Goal: Information Seeking & Learning: Find specific fact

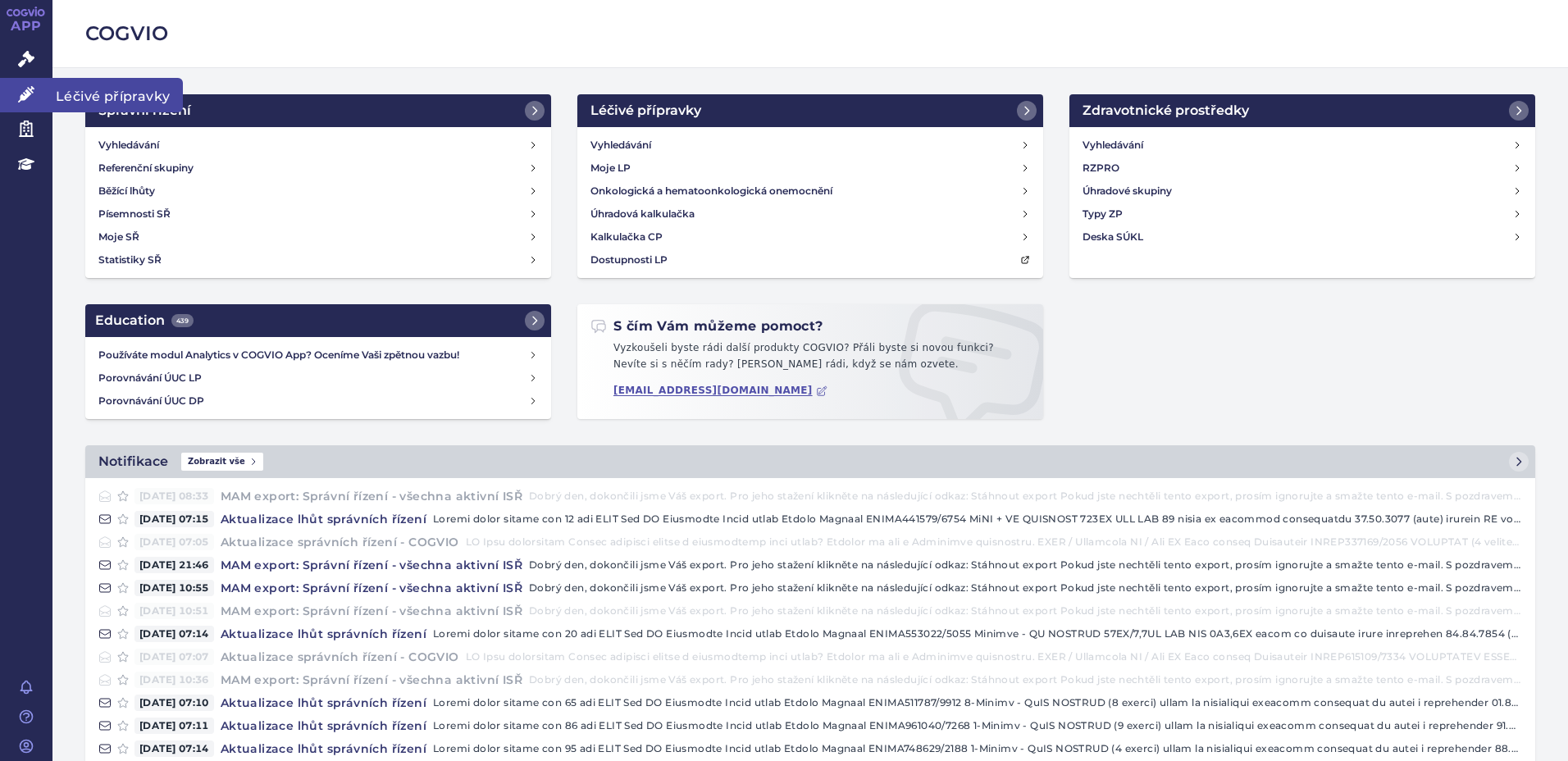
click at [98, 95] on span "Léčivé přípravky" at bounding box center [118, 94] width 131 height 34
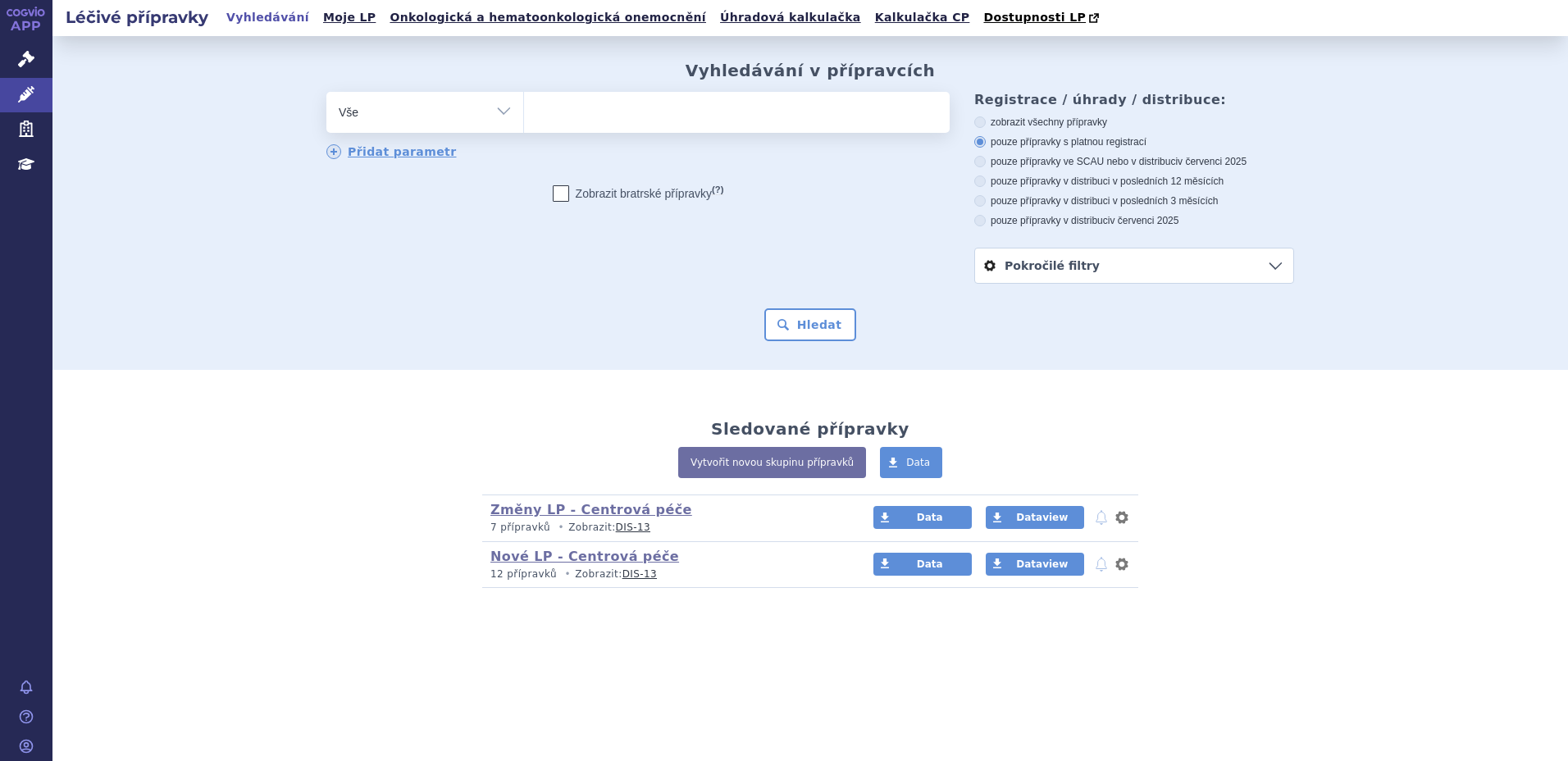
click at [588, 102] on ul at bounding box center [736, 108] width 426 height 34
click at [524, 102] on select at bounding box center [523, 111] width 1 height 41
type input "e"
type input "ke"
type input "keto"
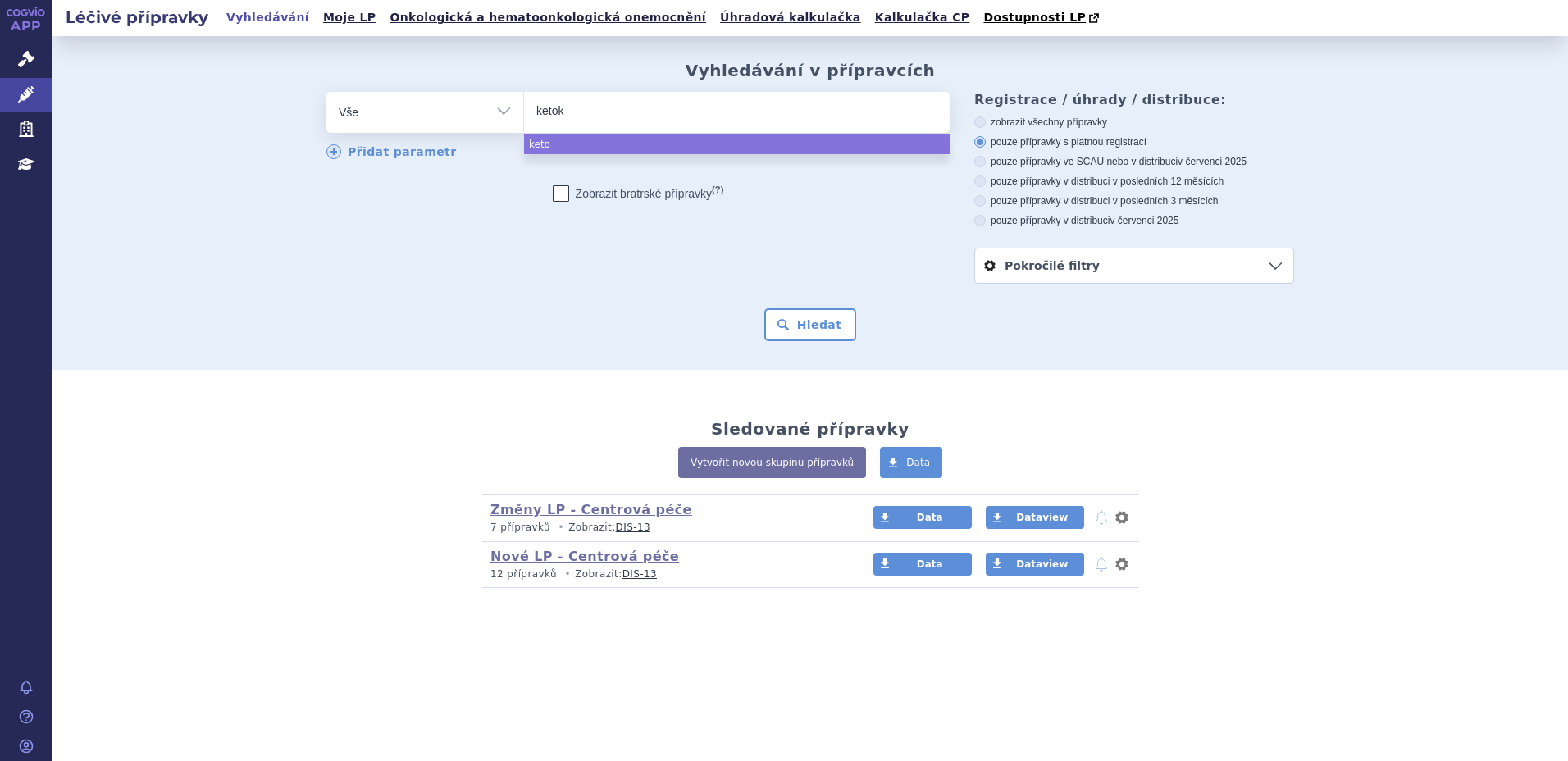
type input "ketoko"
type input "ketokon"
type input "ketokona"
type input "ketokonaz"
type input "ketokonazol"
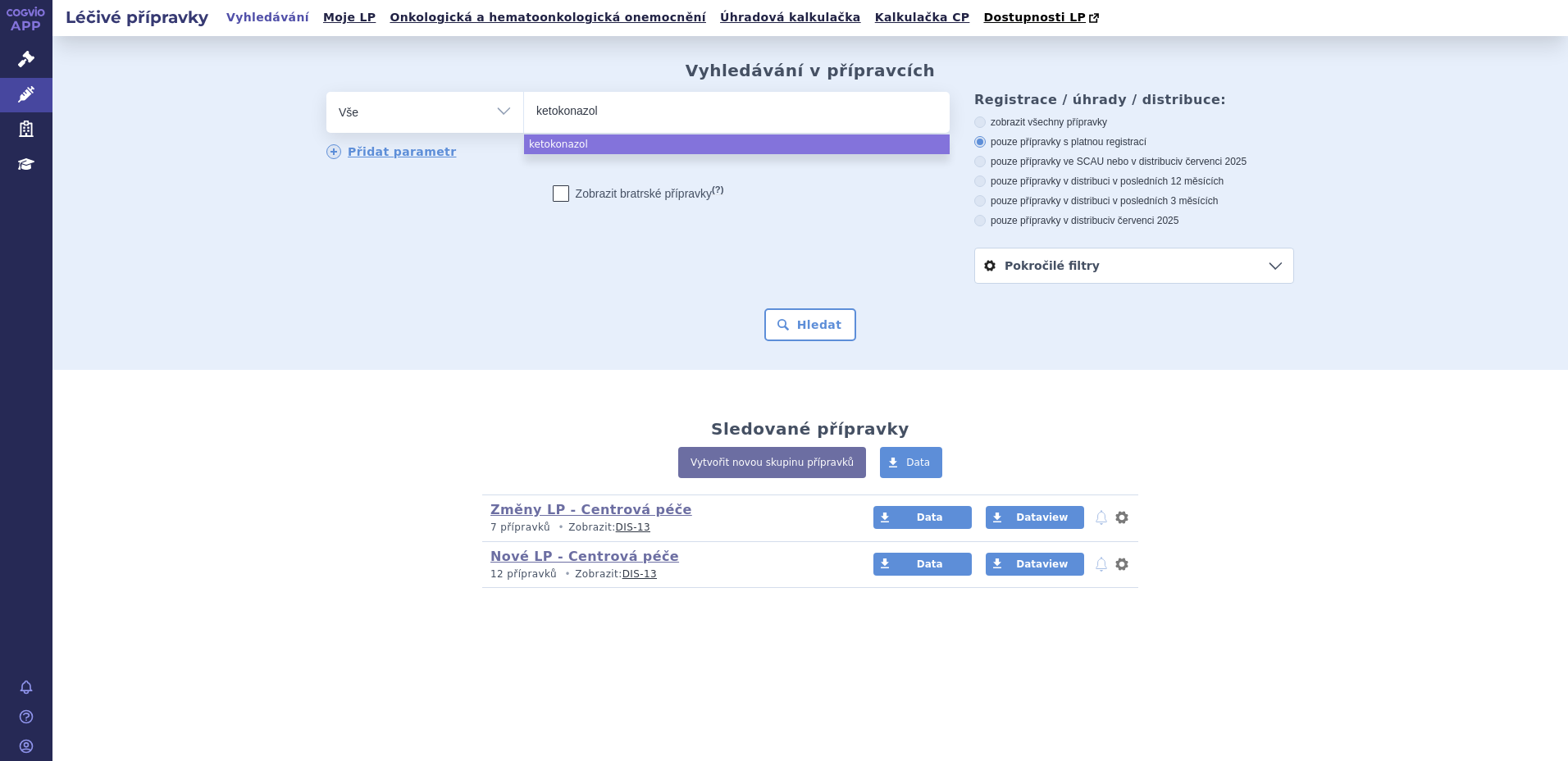
type input "ketokonazole"
select select "ketokonazole"
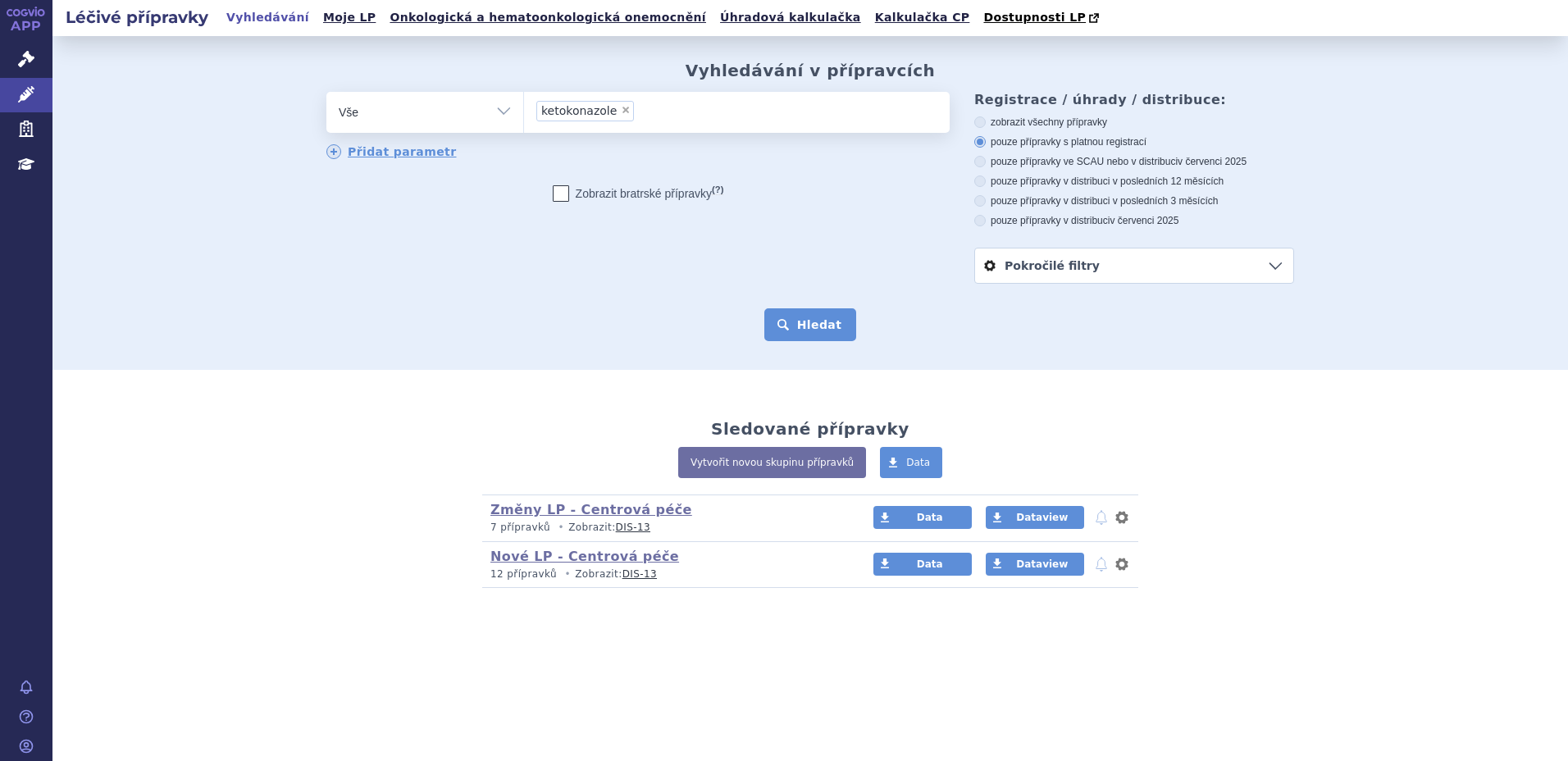
click at [814, 325] on button "Hledat" at bounding box center [810, 325] width 93 height 33
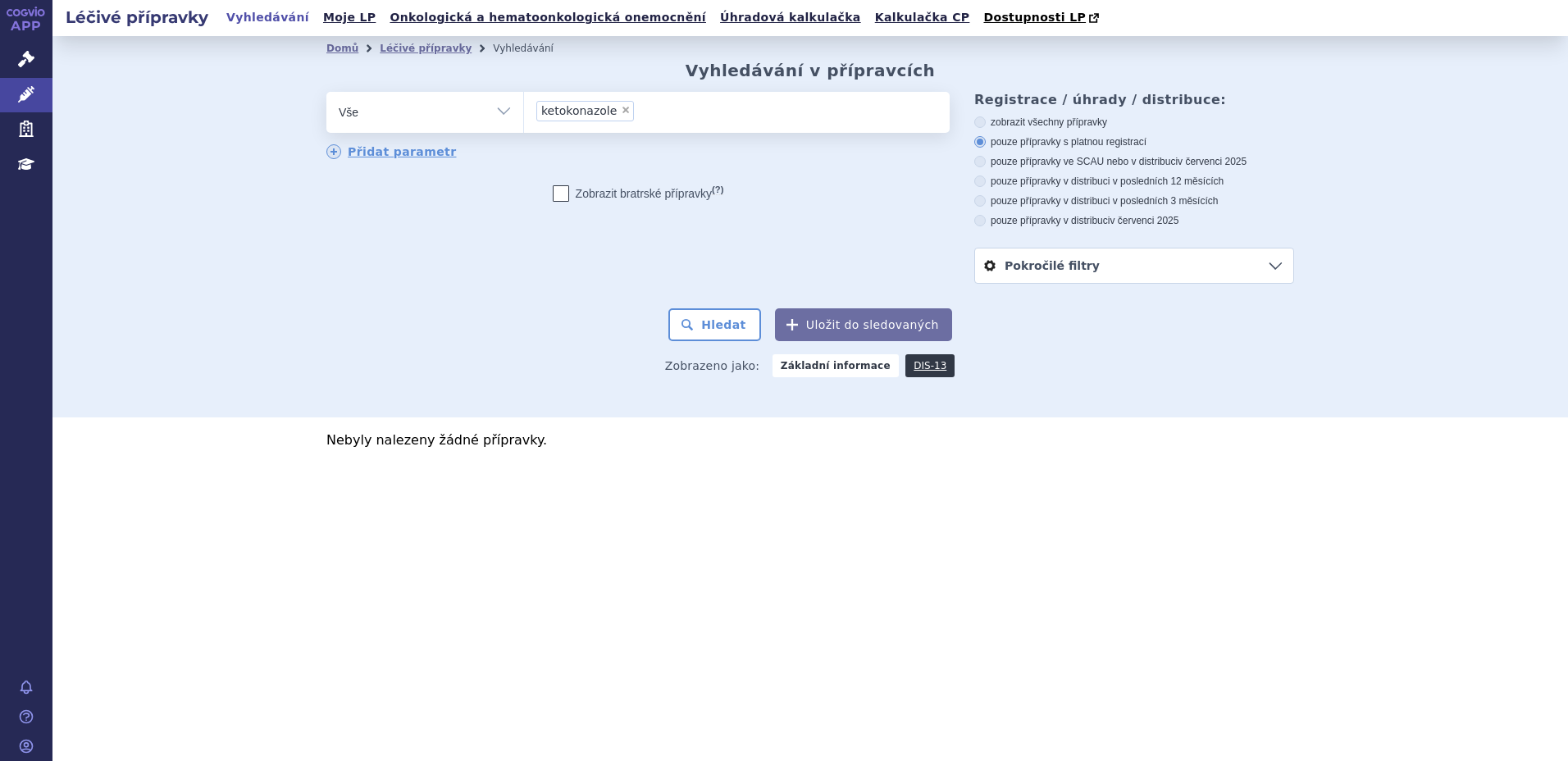
click at [650, 119] on ul "× ketokonazole" at bounding box center [736, 109] width 426 height 36
click at [524, 119] on select "ketokonazole" at bounding box center [523, 111] width 1 height 41
select select
type input "ketokonazol"
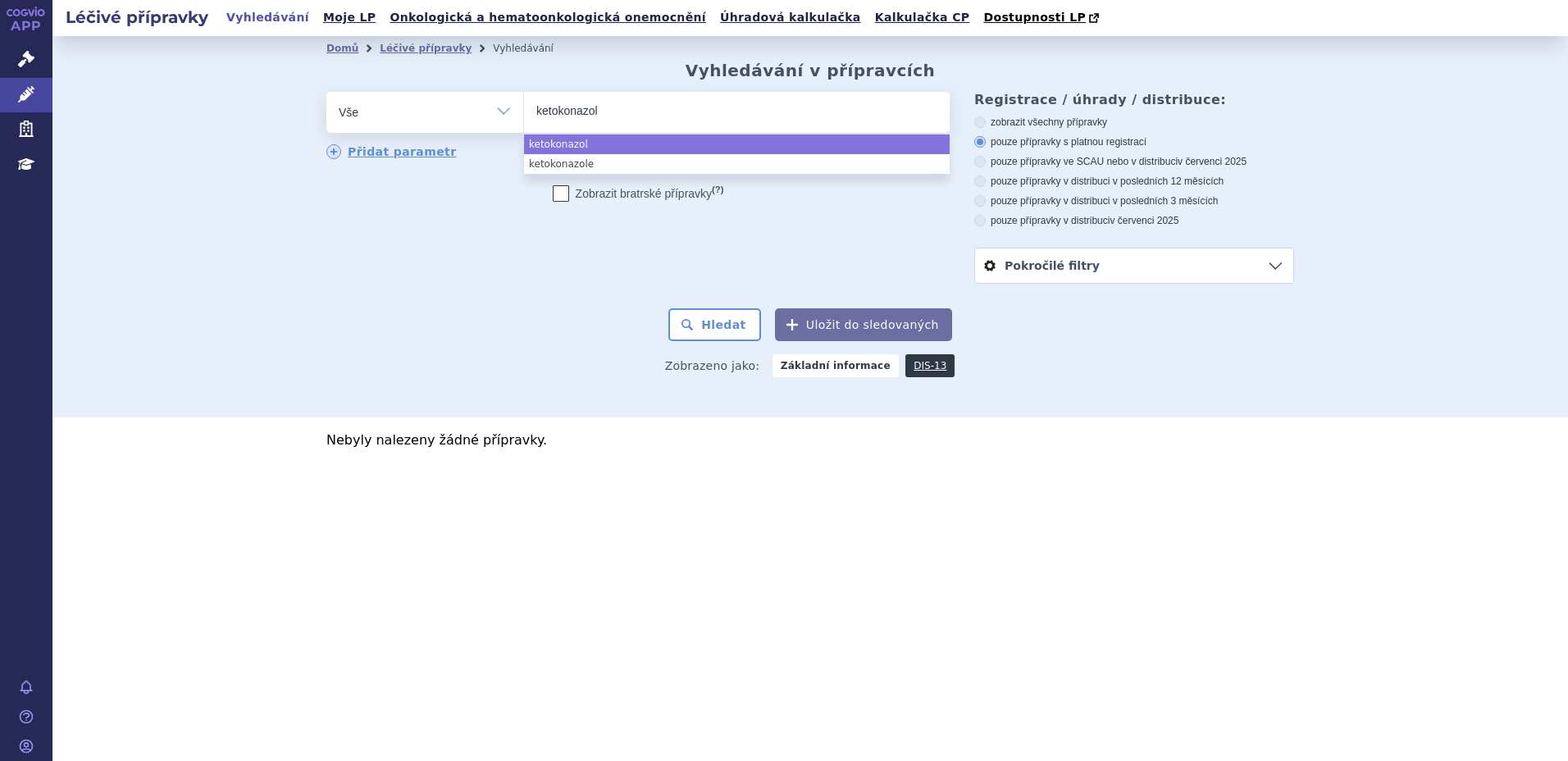
type input "ketokonazo"
select select "ketokonazo"
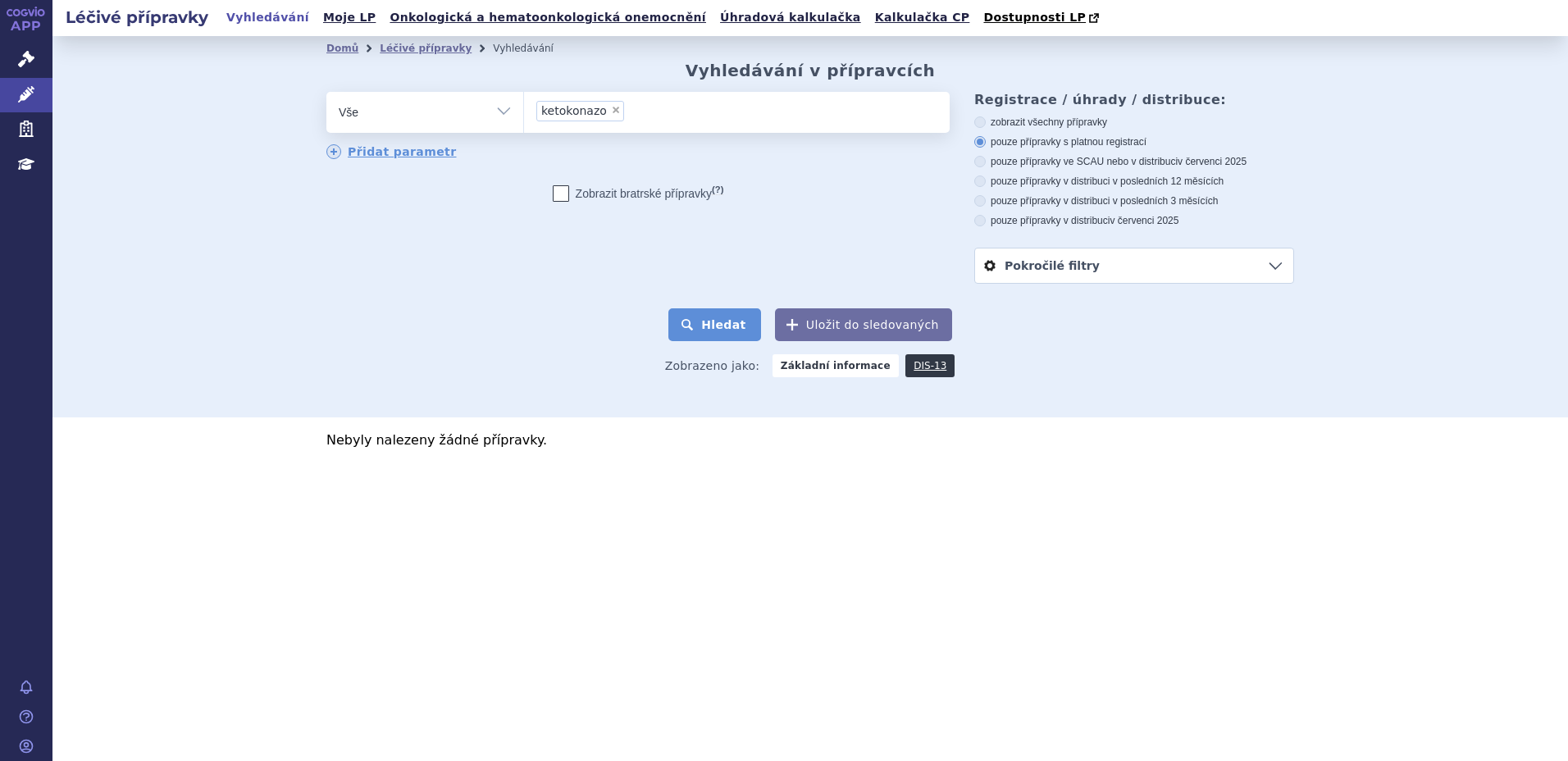
click at [741, 324] on button "Hledat" at bounding box center [714, 325] width 93 height 33
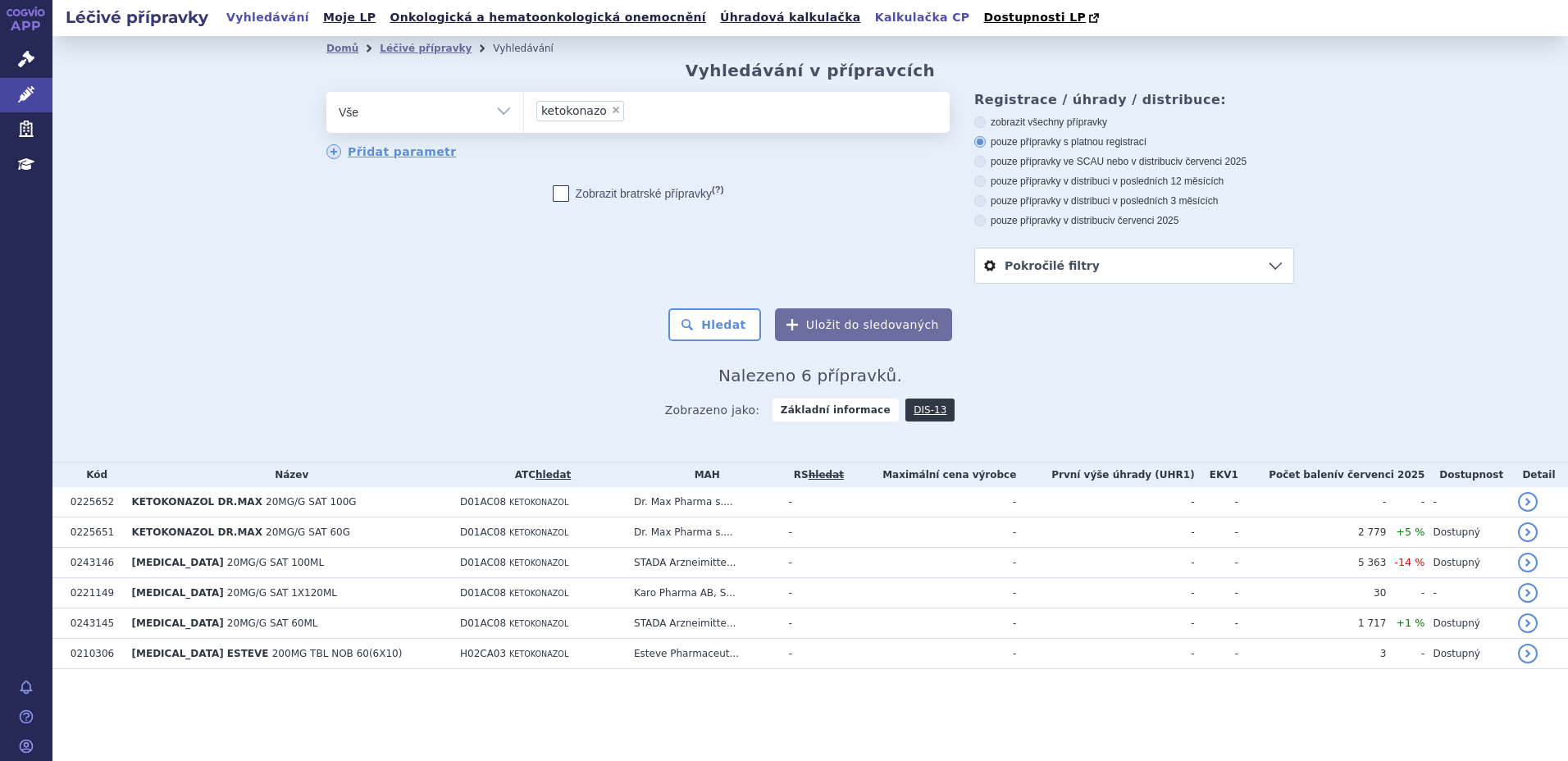
click at [870, 26] on link "Kalkulačka CP" at bounding box center [922, 17] width 105 height 22
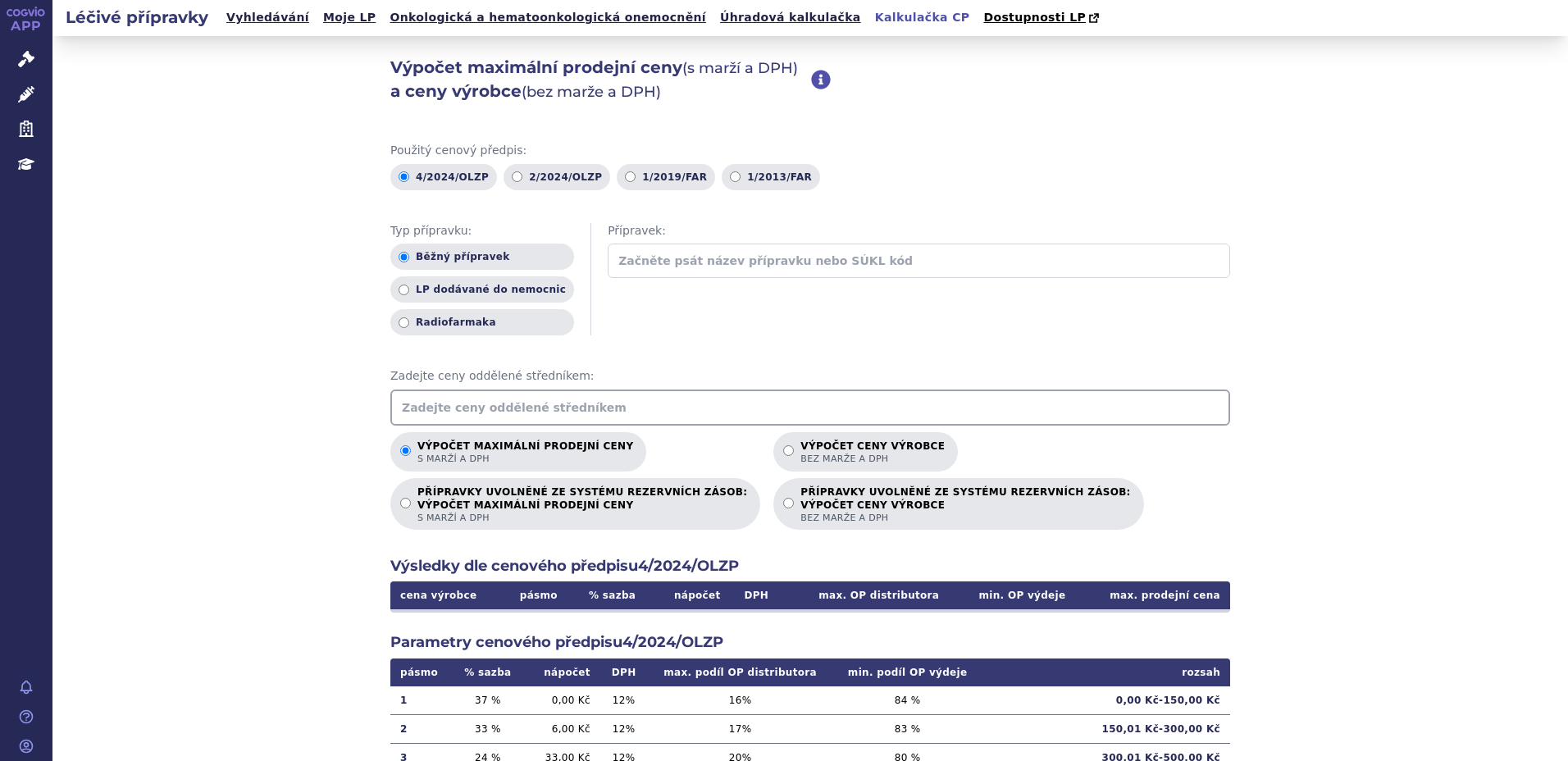
click at [478, 405] on input "text" at bounding box center [810, 407] width 840 height 36
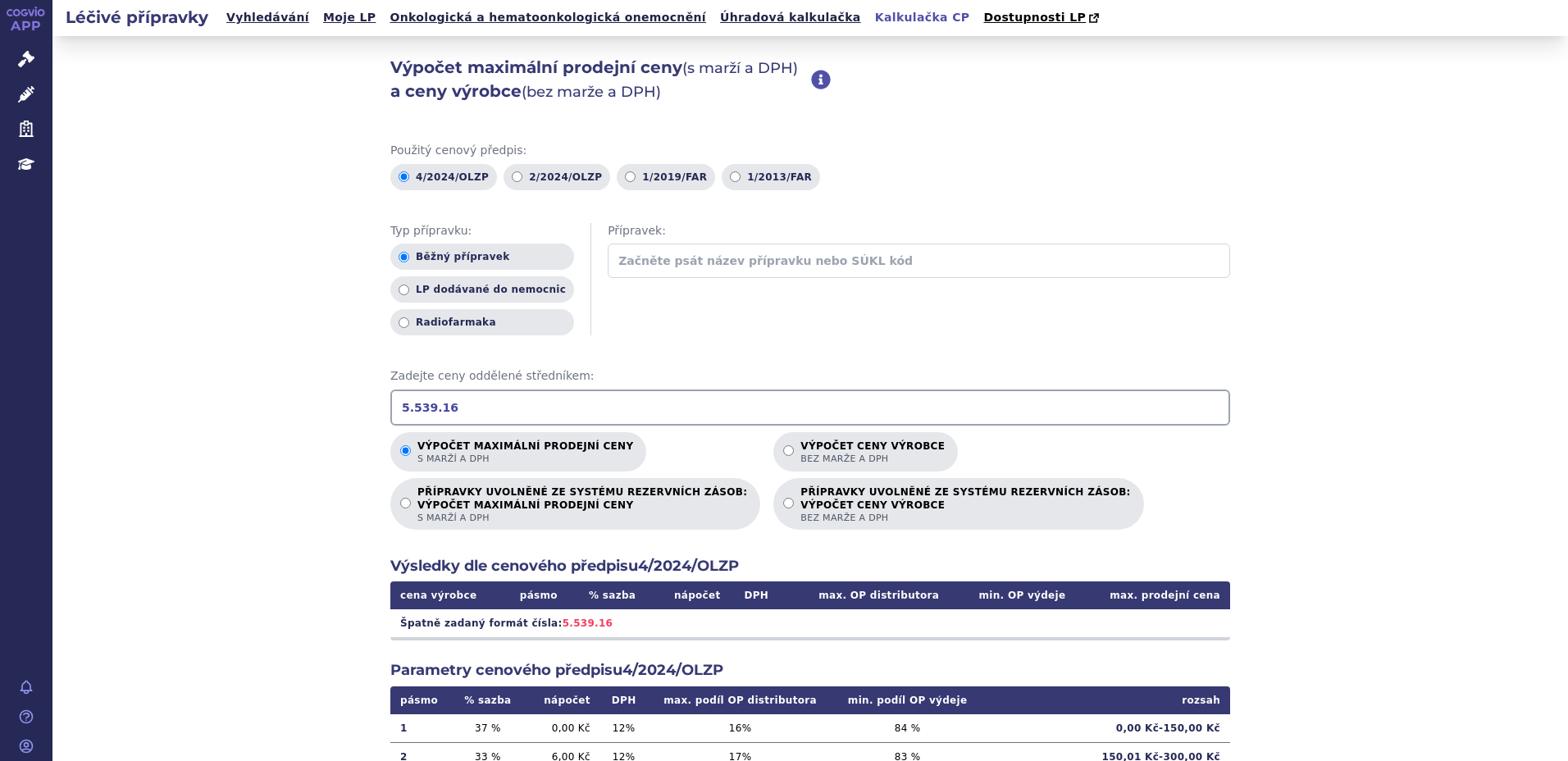
click at [408, 405] on input "5.539.16" at bounding box center [810, 407] width 840 height 36
click at [1260, 499] on div "Výpočet maximální prodejní ceny (s marží a DPH) a ceny výrobce (bez marže a DPH…" at bounding box center [810, 514] width 1516 height 957
drag, startPoint x: 463, startPoint y: 407, endPoint x: 244, endPoint y: 403, distance: 219.0
click at [244, 403] on div "Výpočet maximální prodejní ceny (s marží a DPH) a ceny výrobce (bez marže a DPH…" at bounding box center [810, 514] width 1516 height 957
click at [408, 410] on input "5.785.93" at bounding box center [810, 407] width 840 height 36
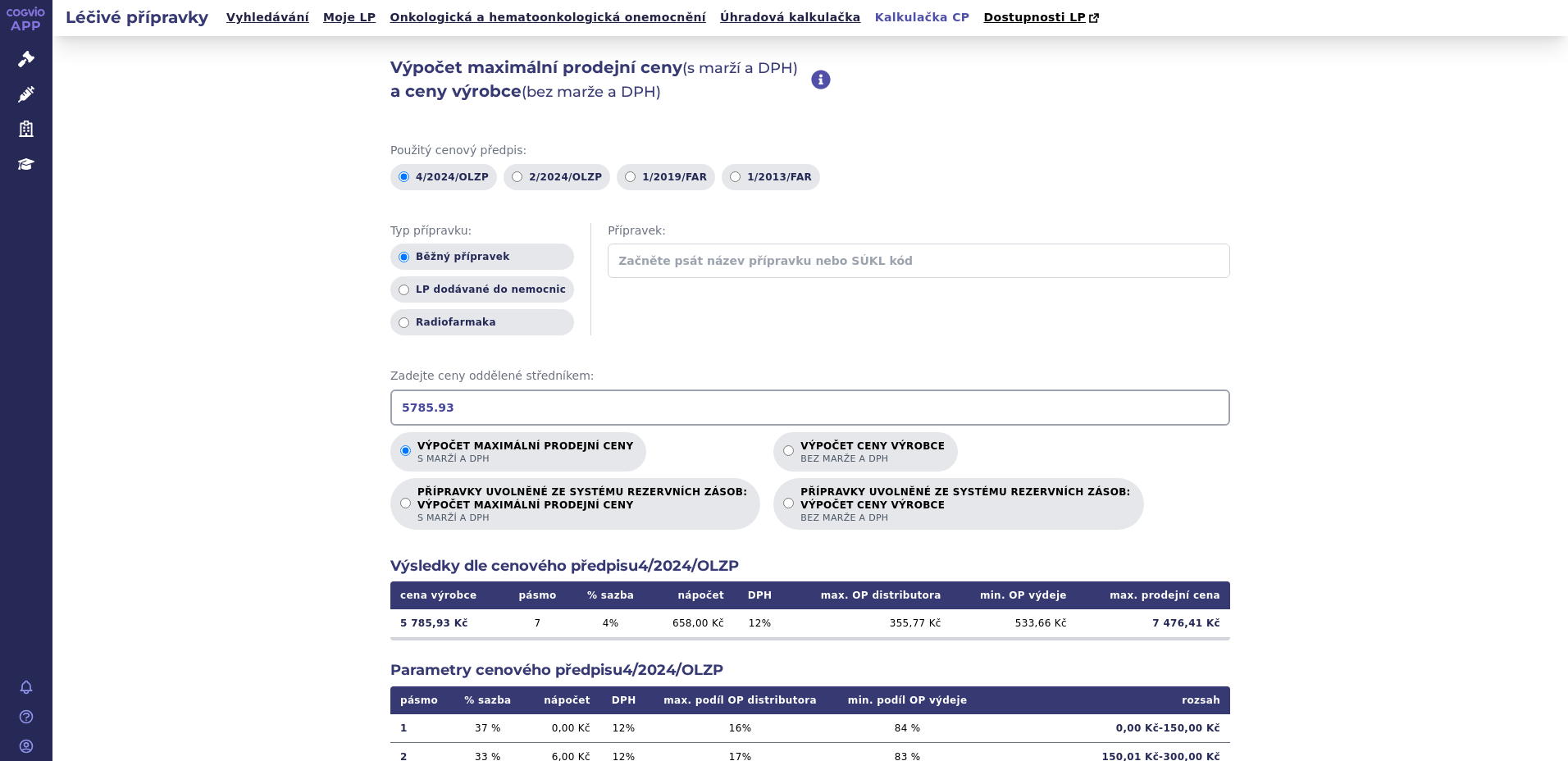
type input "5785.93"
click at [1336, 456] on div "Výpočet maximální prodejní ceny (s marží a DPH) a ceny výrobce (bez marže a DPH…" at bounding box center [810, 514] width 1516 height 957
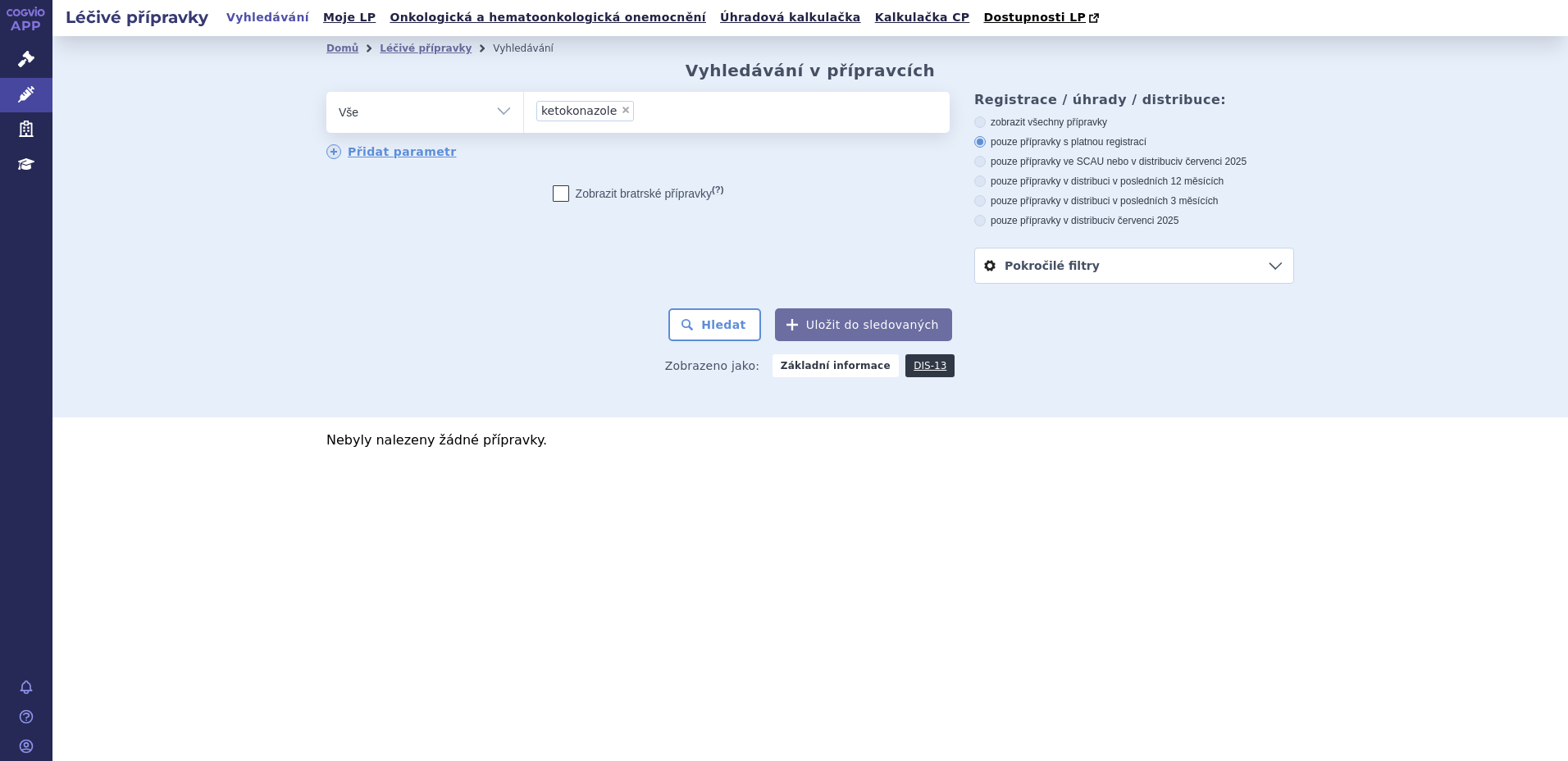
select select
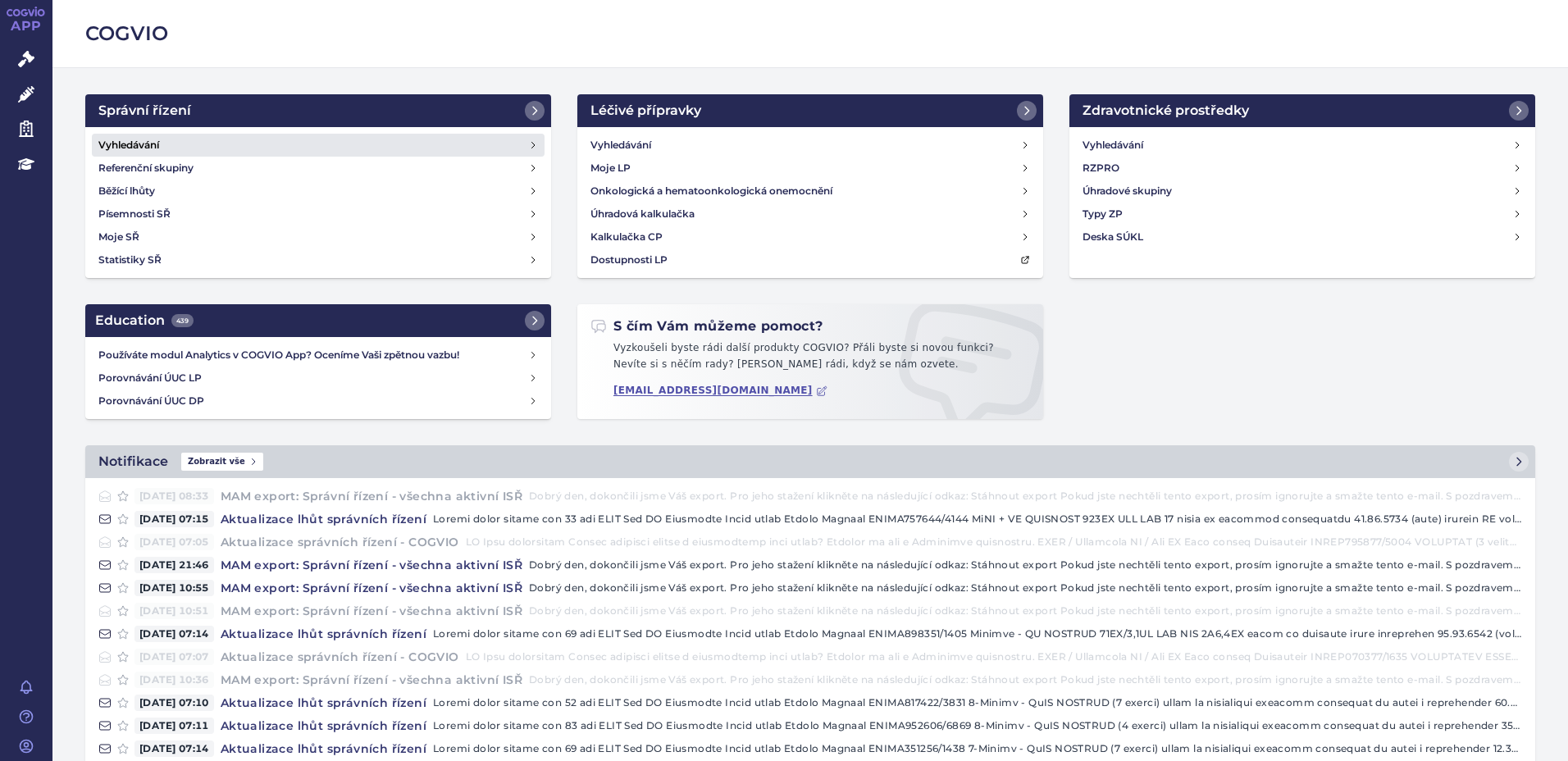
click at [217, 145] on link "Vyhledávání" at bounding box center [317, 145] width 452 height 23
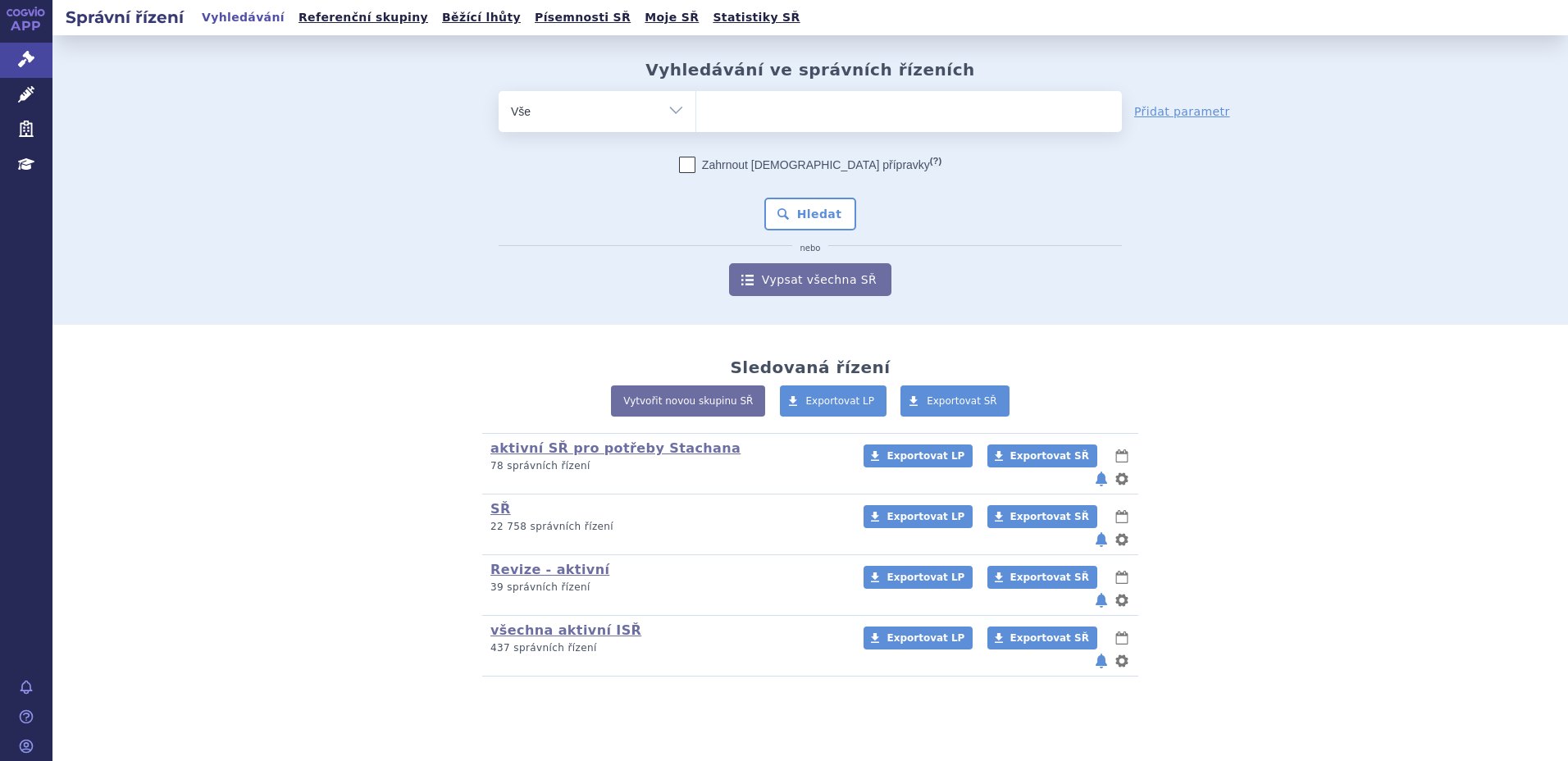
click at [792, 93] on ul at bounding box center [909, 108] width 426 height 34
click at [697, 93] on select at bounding box center [696, 110] width 1 height 41
type input "so"
type input "sobo"
type input "soboxo"
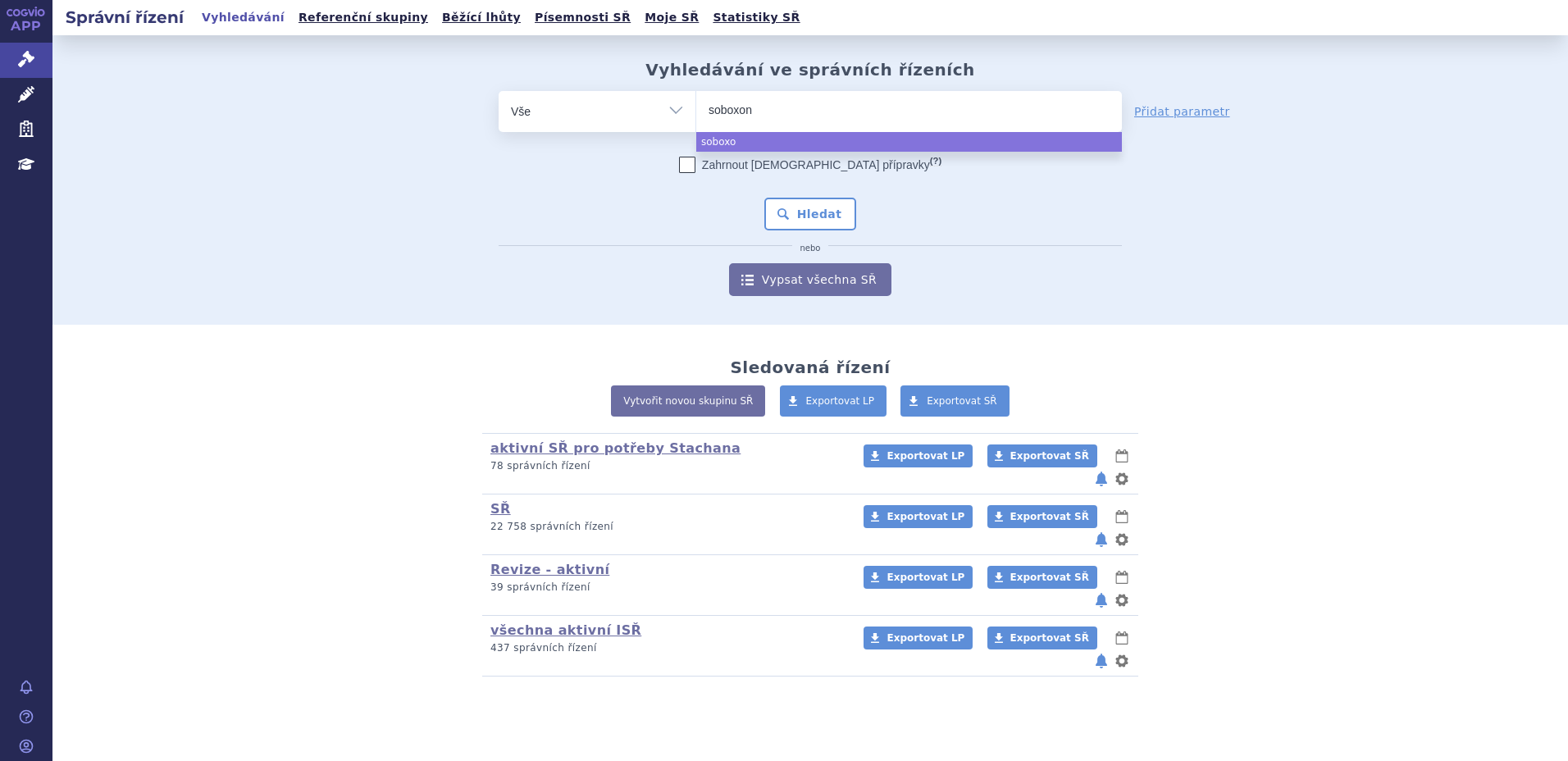
type input "soboxone"
select select "soboxone"
type input "soboxone"
select select
type input "sobo"
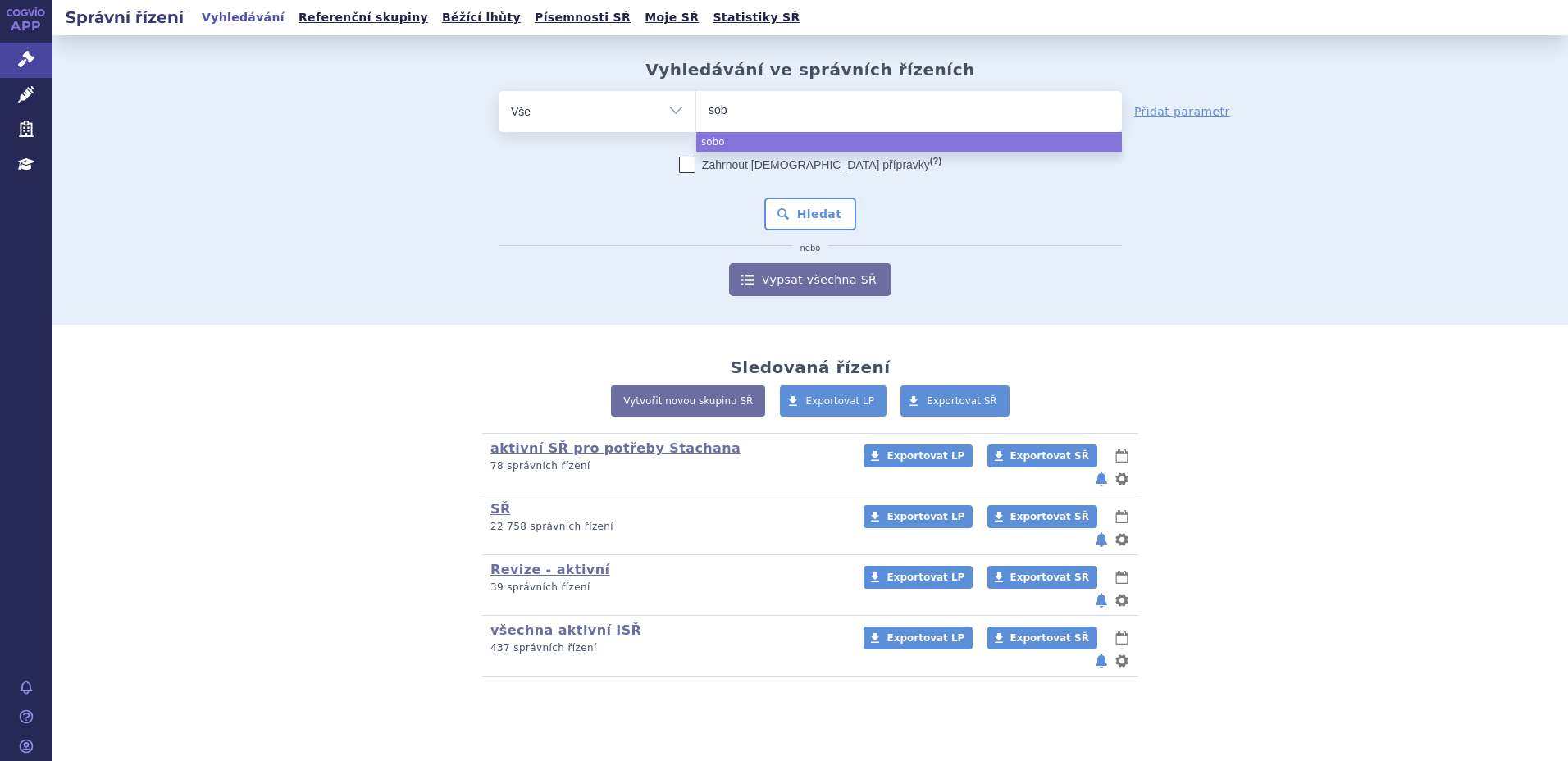
type input "so"
type input "s"
type input "su"
type input "sub"
type input "subo"
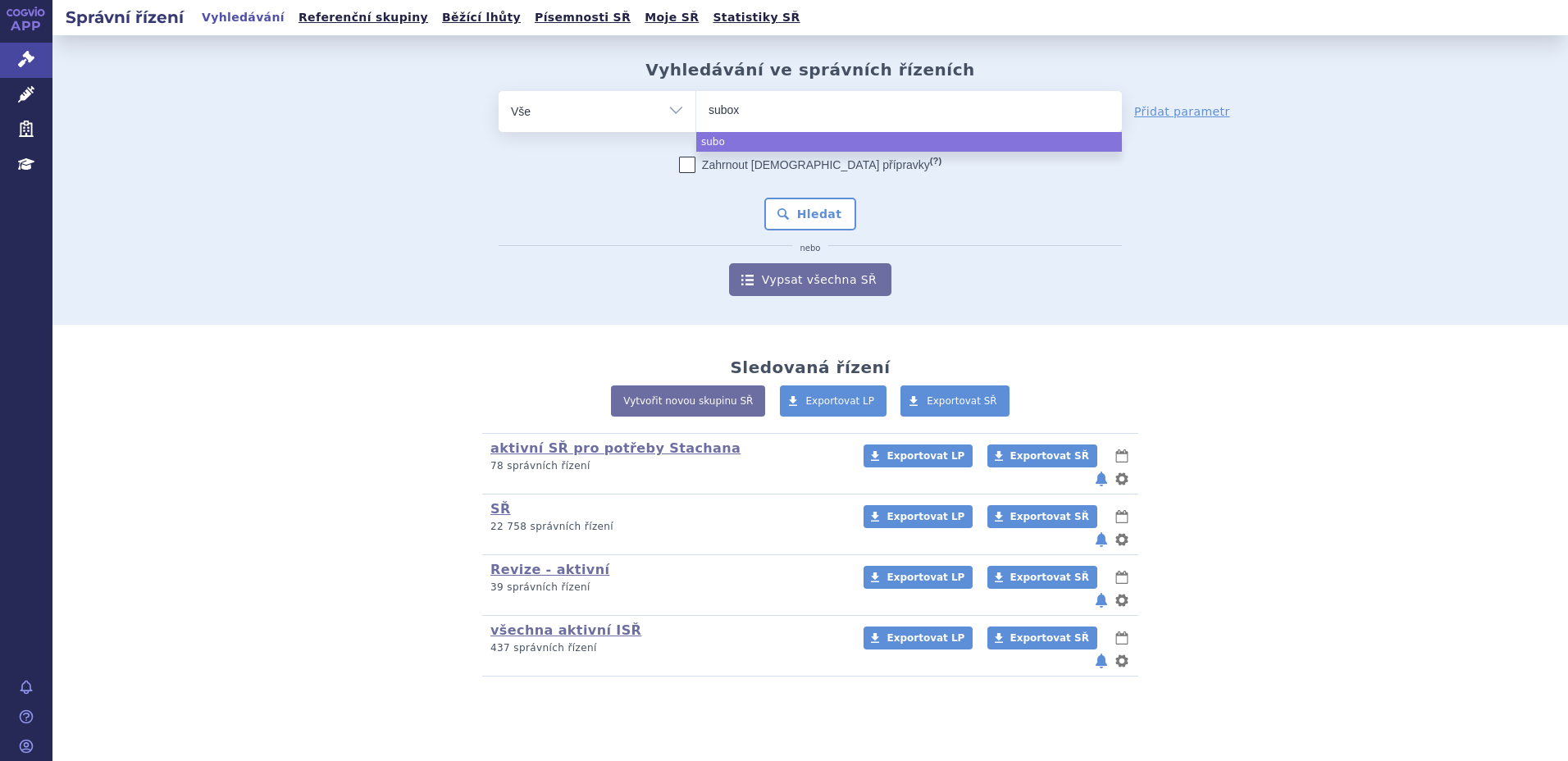
type input "suboxi"
type input "subox"
type input "suboxo"
type input "suboxone"
select select "suboxone"
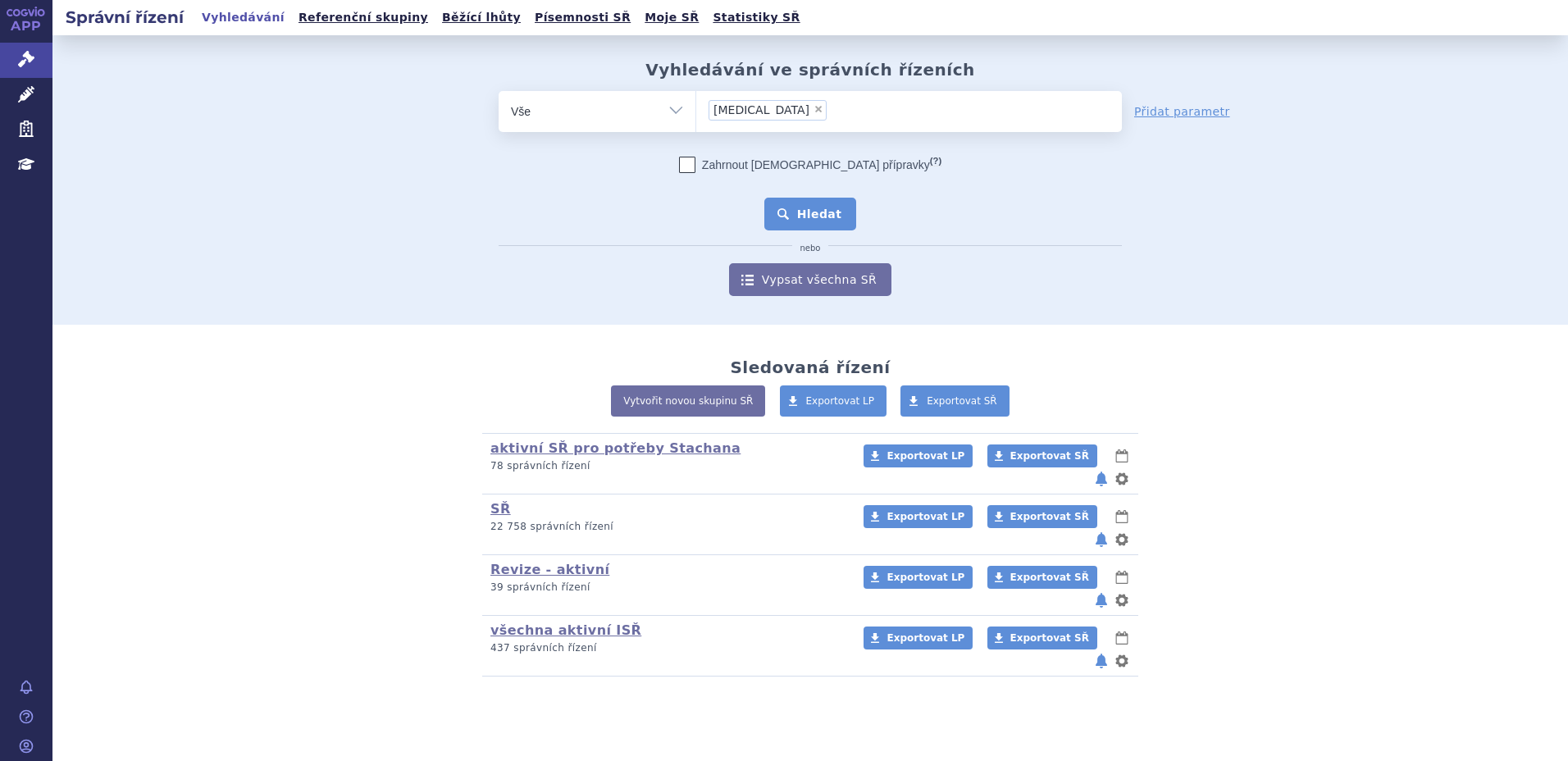
click at [803, 210] on button "Hledat" at bounding box center [810, 213] width 93 height 33
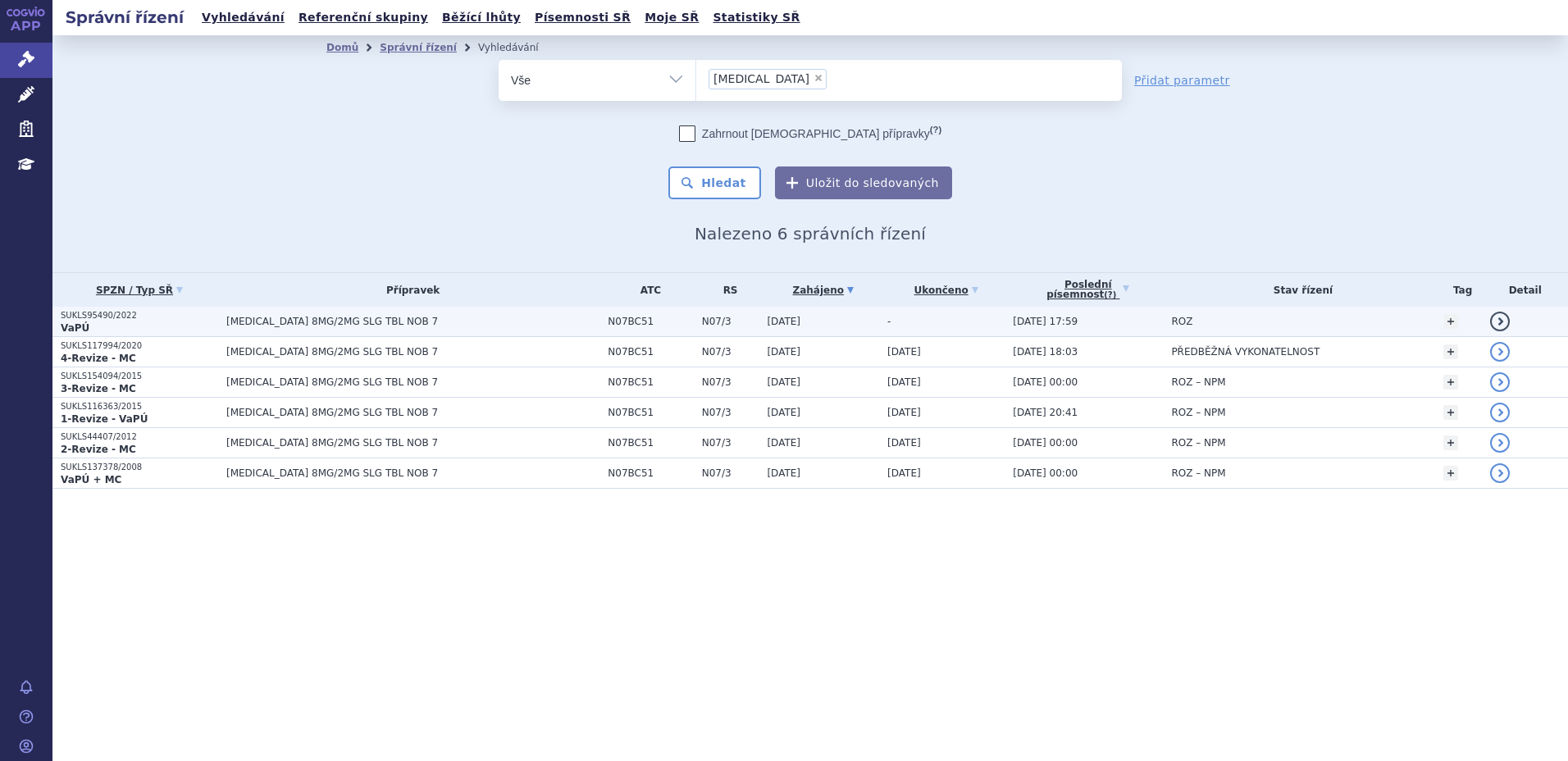
click at [174, 326] on p "VaPÚ" at bounding box center [139, 328] width 158 height 13
